Goal: Information Seeking & Learning: Learn about a topic

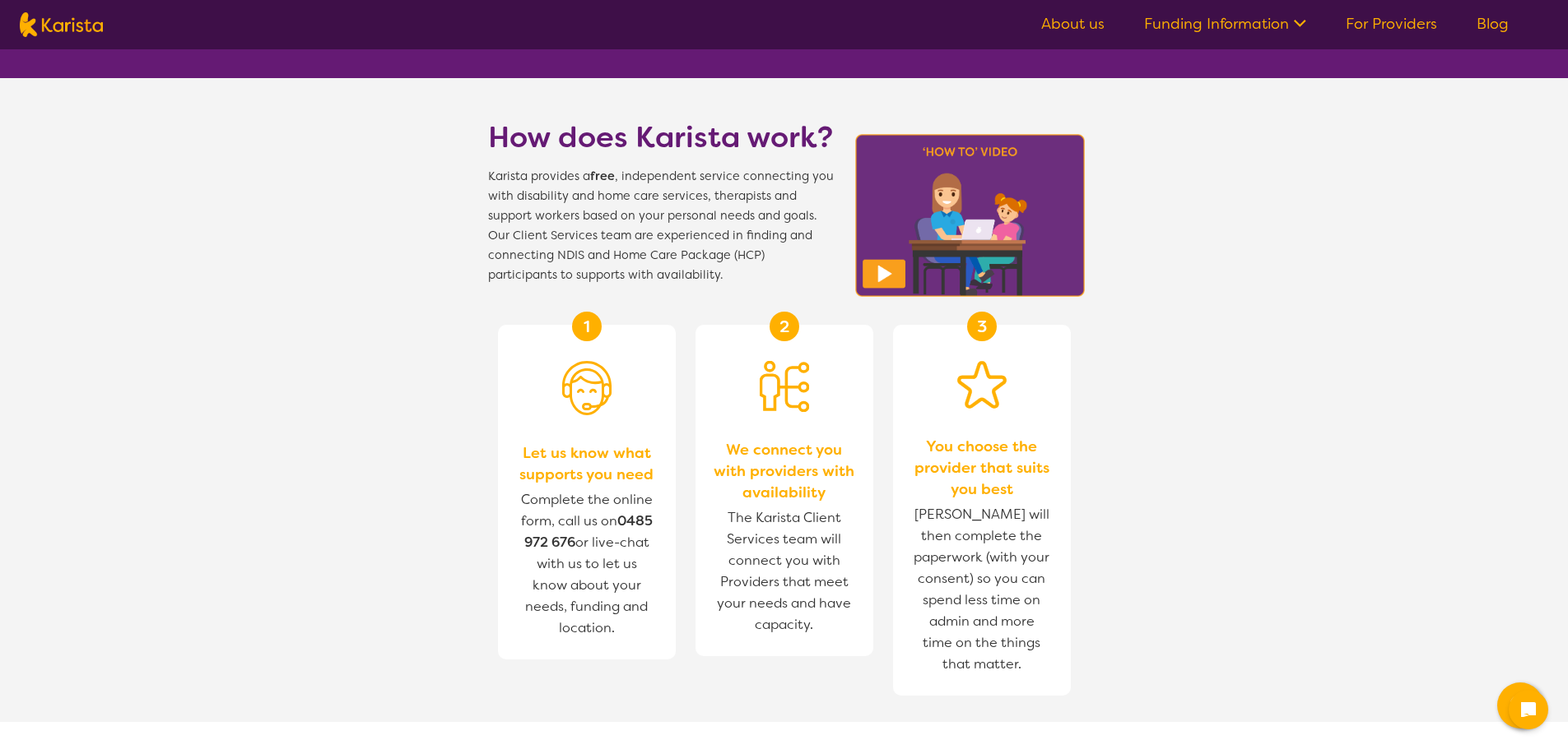
scroll to position [494, 0]
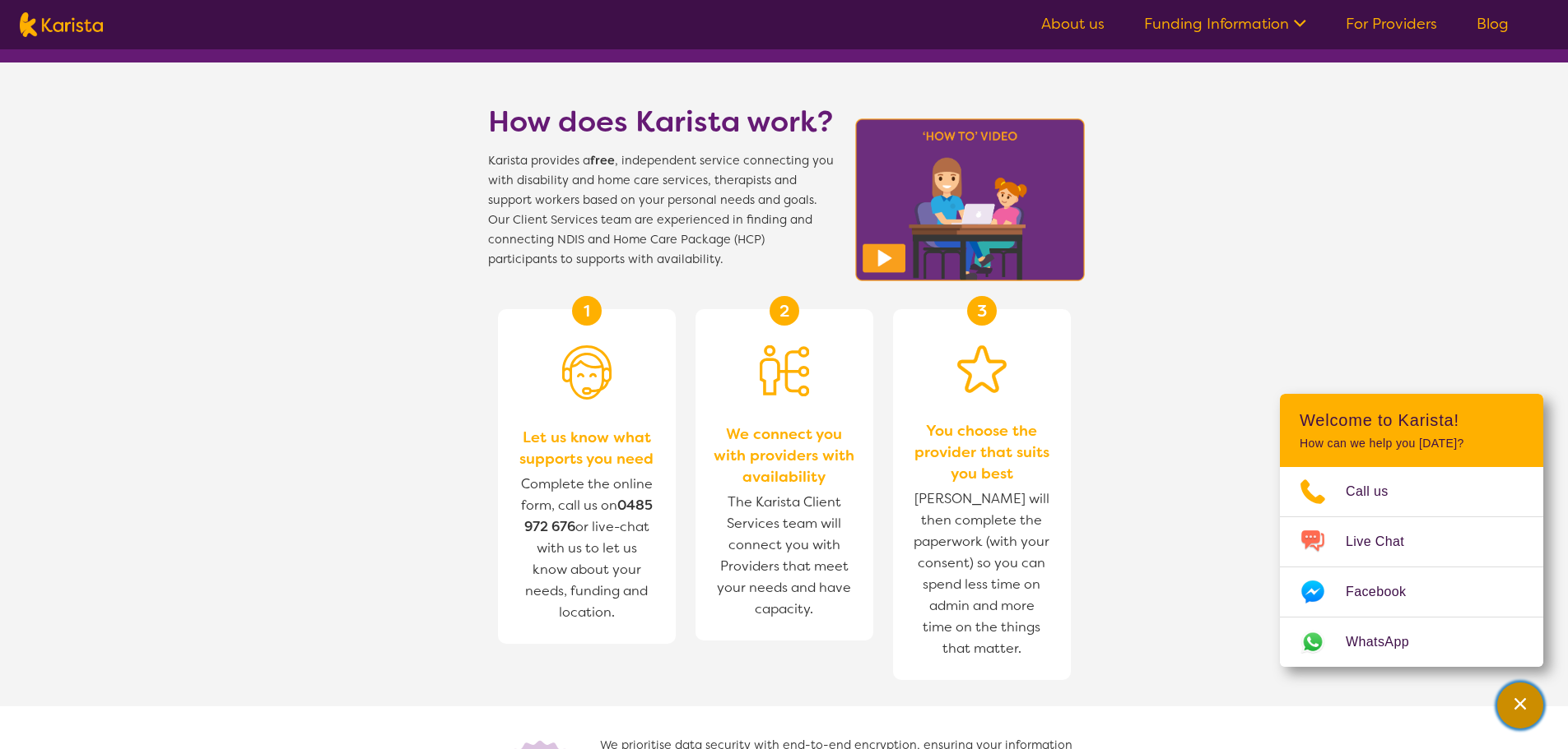
click at [1522, 707] on icon "Channel Menu" at bounding box center [1521, 704] width 17 height 17
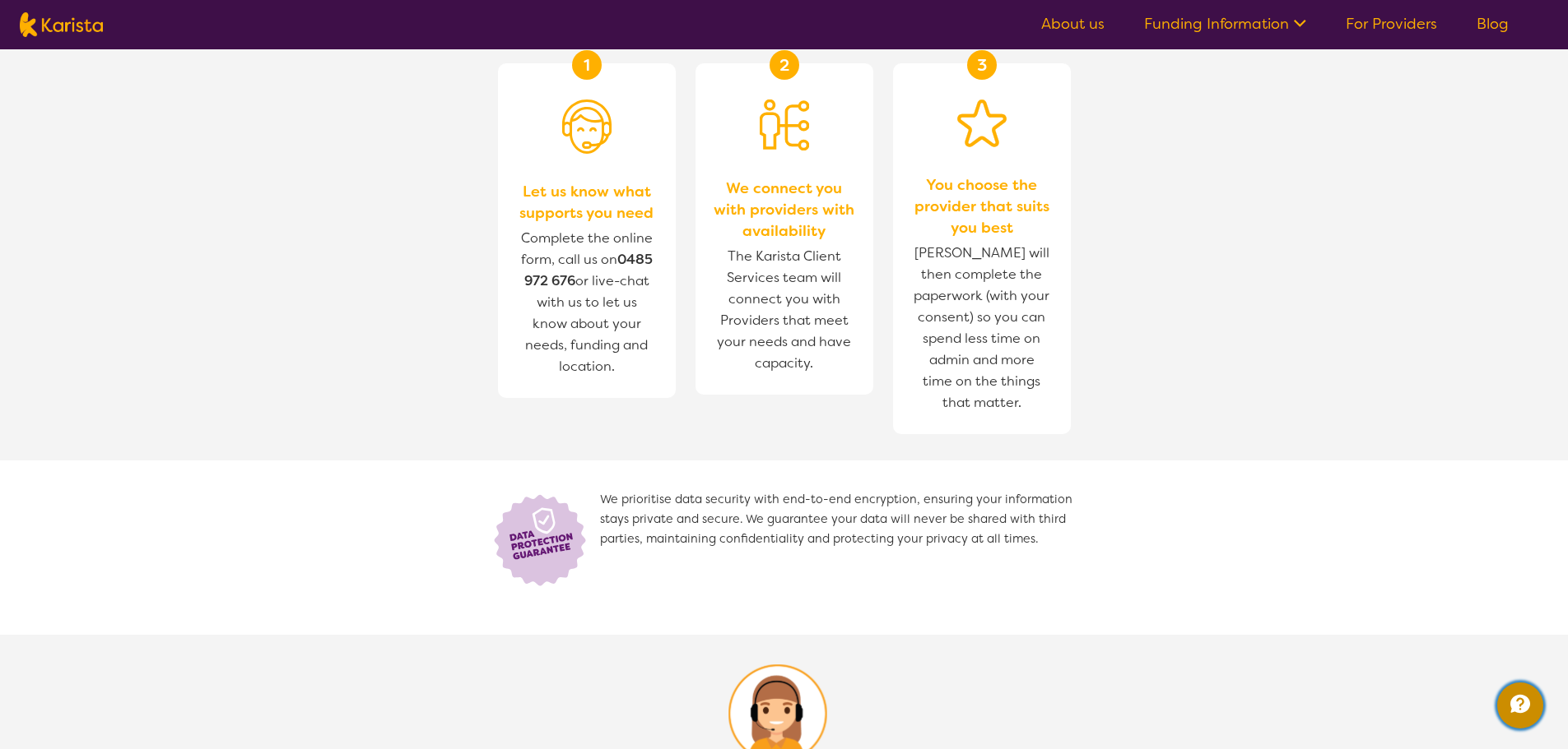
scroll to position [741, 0]
click at [1377, 22] on link "For Providers" at bounding box center [1392, 24] width 92 height 20
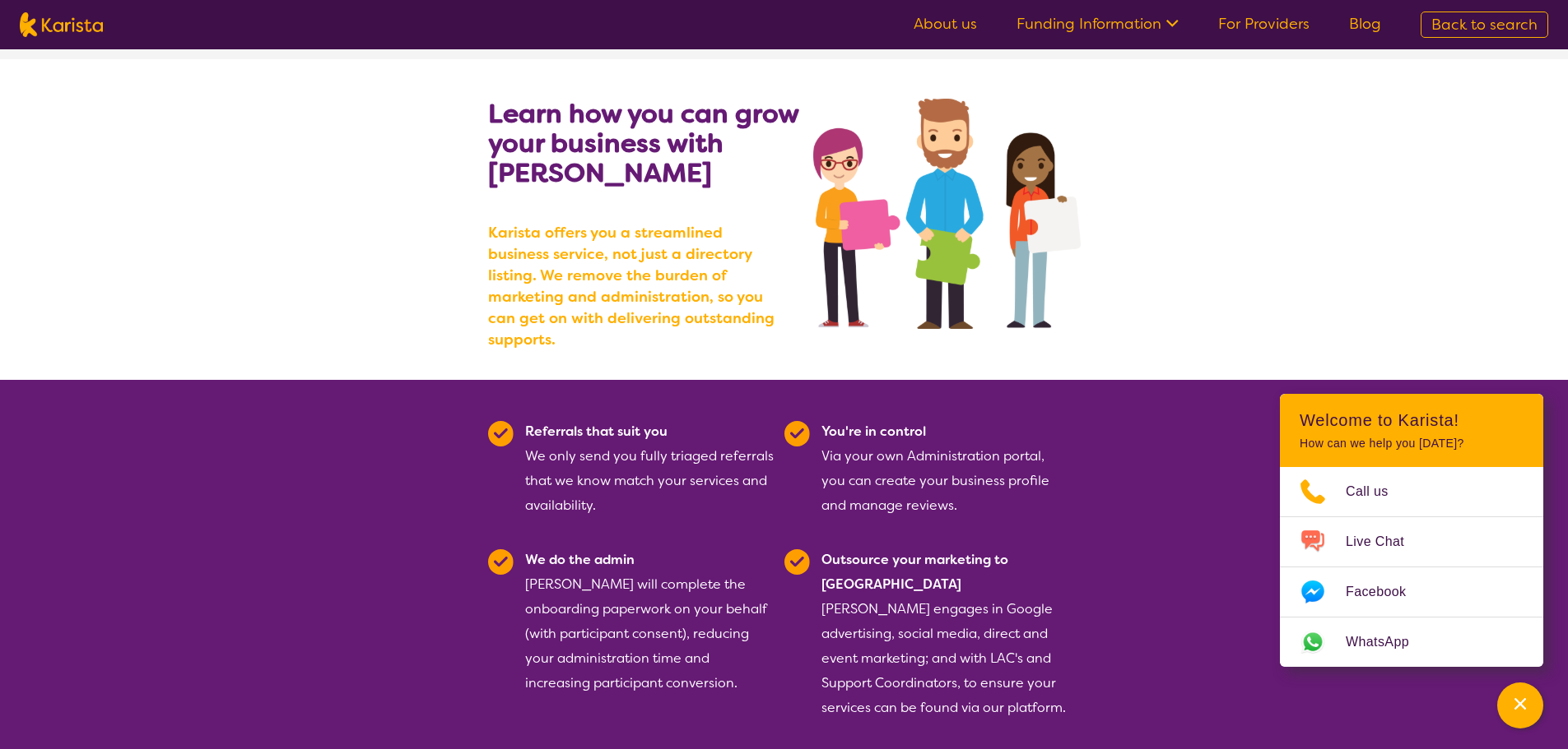
scroll to position [247, 0]
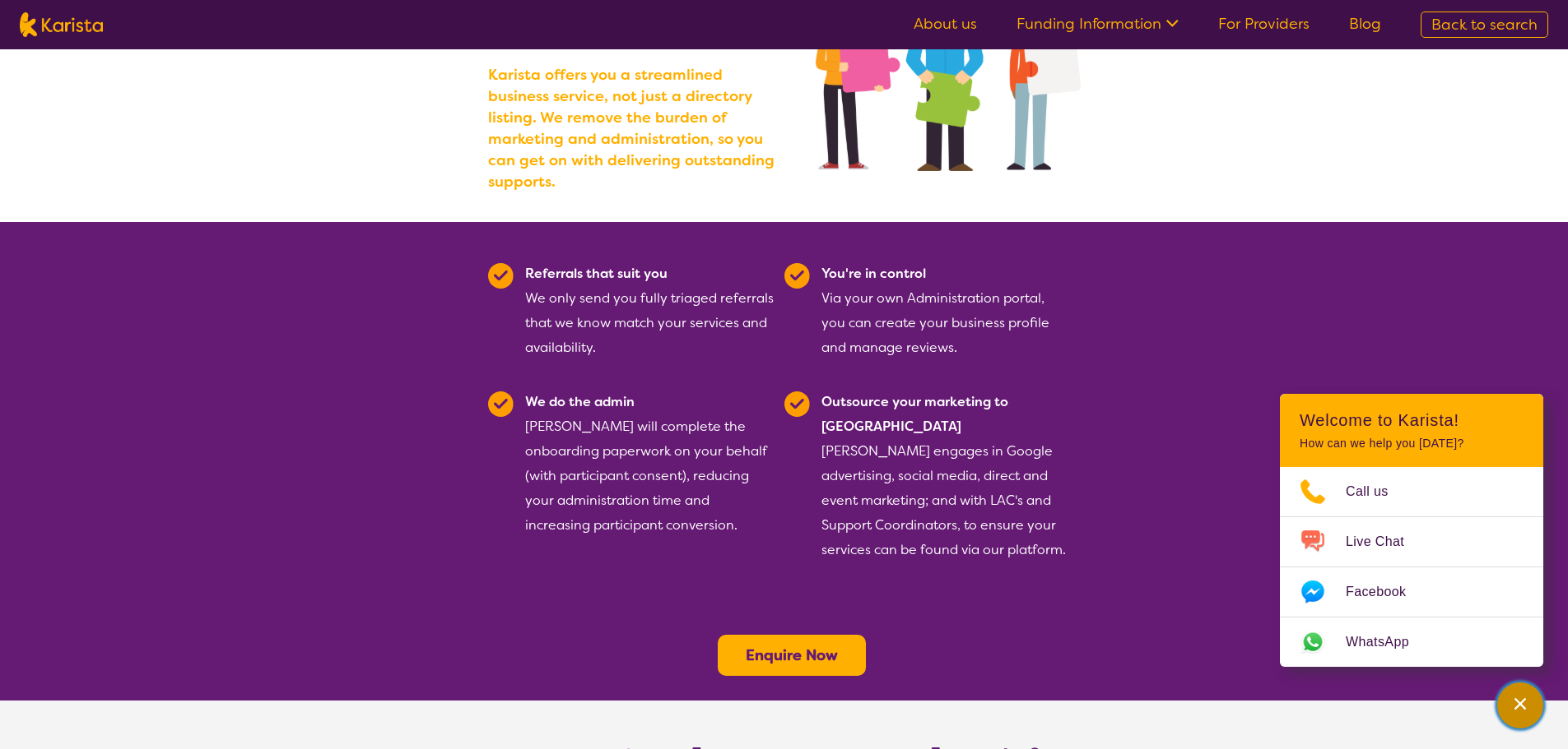
click at [1511, 707] on div "Channel Menu" at bounding box center [1521, 706] width 33 height 37
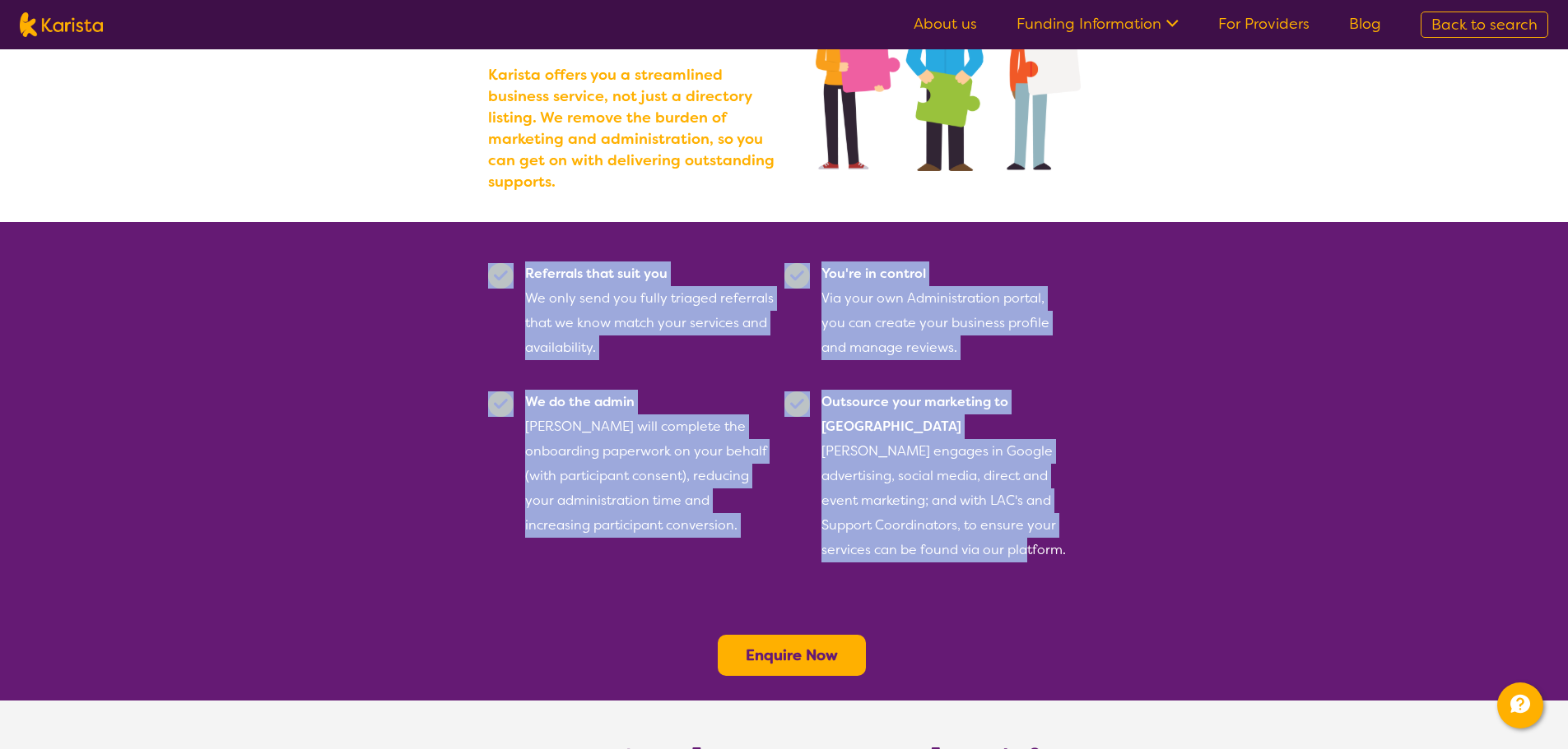
drag, startPoint x: 472, startPoint y: 235, endPoint x: 869, endPoint y: 433, distance: 443.6
click at [1031, 521] on section "Referrals that suit you We only send you fully triaged referrals that we know m…" at bounding box center [784, 407] width 632 height 370
copy section "Referrals that suit you We only send you fully triaged referrals that we know m…"
